Goal: Transaction & Acquisition: Obtain resource

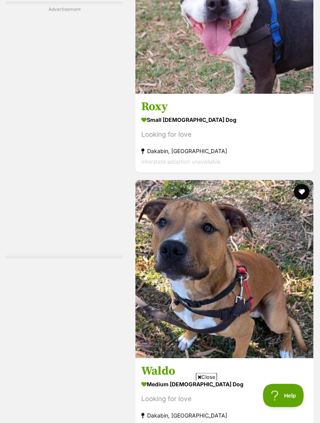
scroll to position [2407, 0]
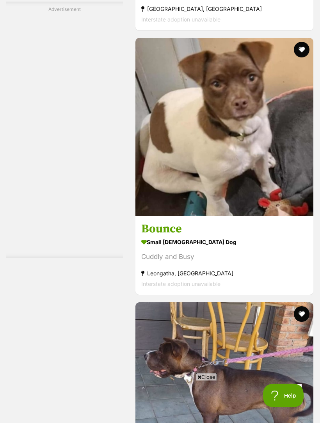
scroll to position [2285, 0]
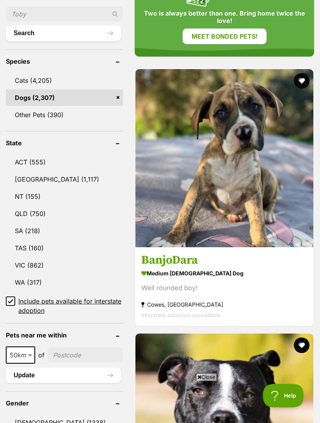
scroll to position [360, 0]
click at [38, 171] on link "[GEOGRAPHIC_DATA] (1,117)" at bounding box center [64, 179] width 117 height 16
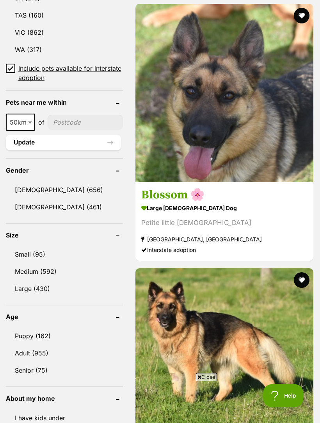
click at [32, 246] on link "Small (95)" at bounding box center [64, 254] width 117 height 16
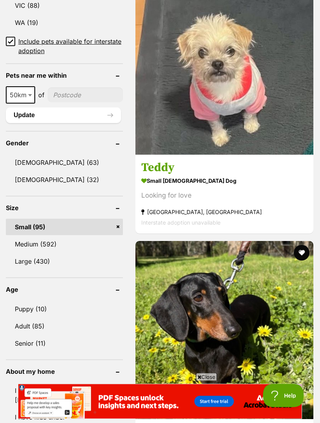
scroll to position [590, 0]
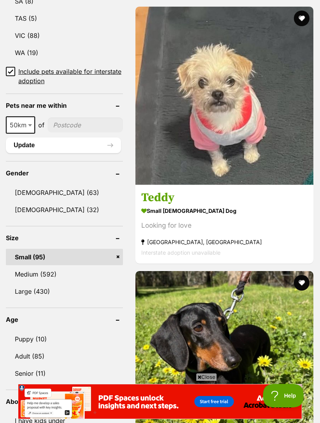
click at [41, 212] on link "Female (32)" at bounding box center [64, 210] width 117 height 16
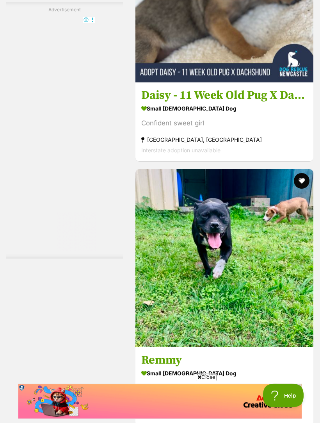
scroll to position [2438, 0]
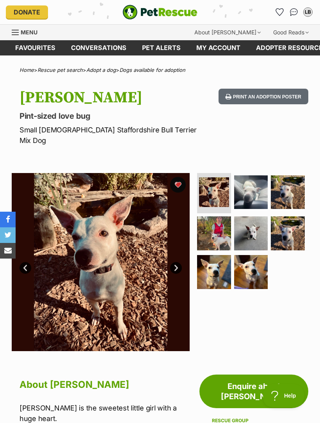
click at [257, 183] on img at bounding box center [251, 192] width 34 height 34
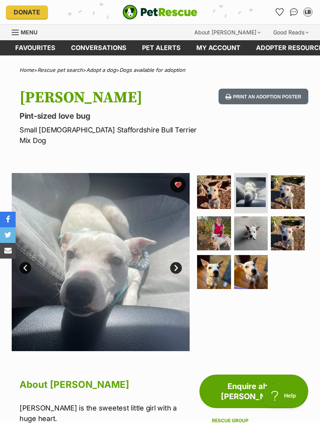
click at [295, 180] on img at bounding box center [288, 192] width 34 height 34
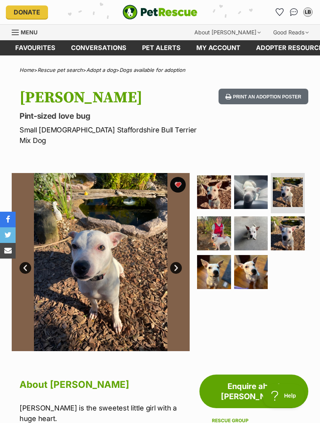
click at [217, 223] on img at bounding box center [214, 233] width 34 height 34
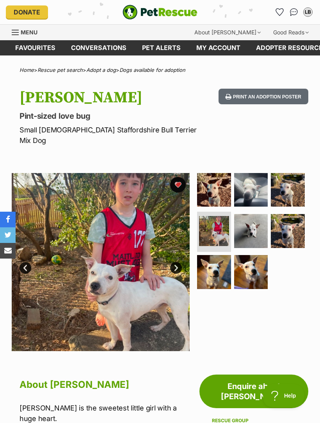
click at [253, 222] on img at bounding box center [251, 231] width 34 height 34
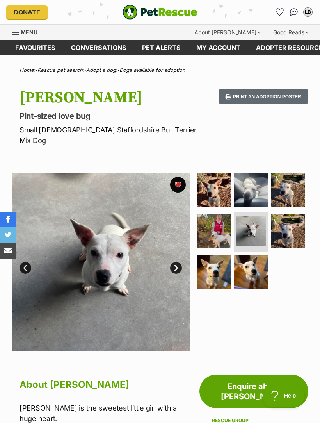
click at [295, 219] on img at bounding box center [288, 231] width 34 height 34
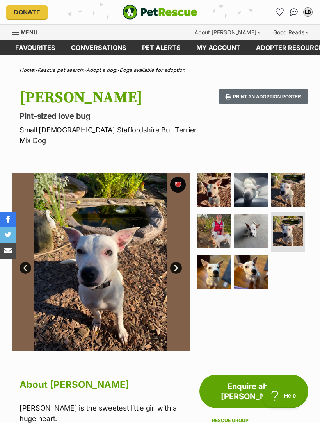
click at [211, 262] on img at bounding box center [214, 272] width 34 height 34
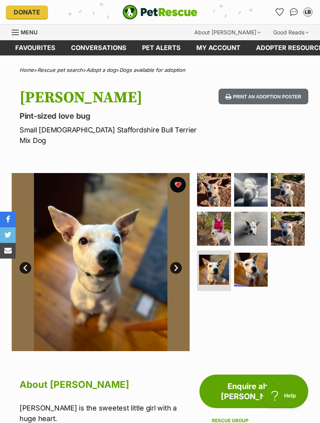
click at [256, 257] on img at bounding box center [251, 270] width 34 height 34
